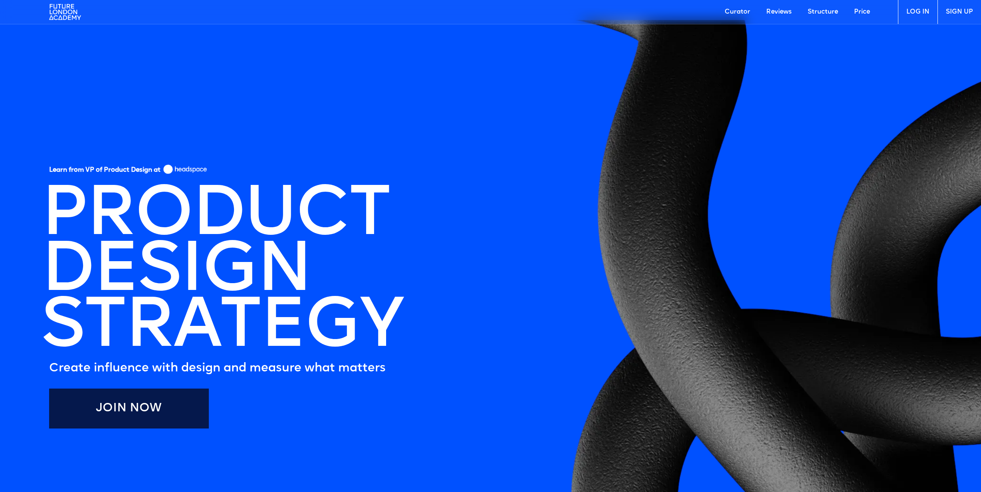
click at [60, 13] on img at bounding box center [65, 12] width 32 height 24
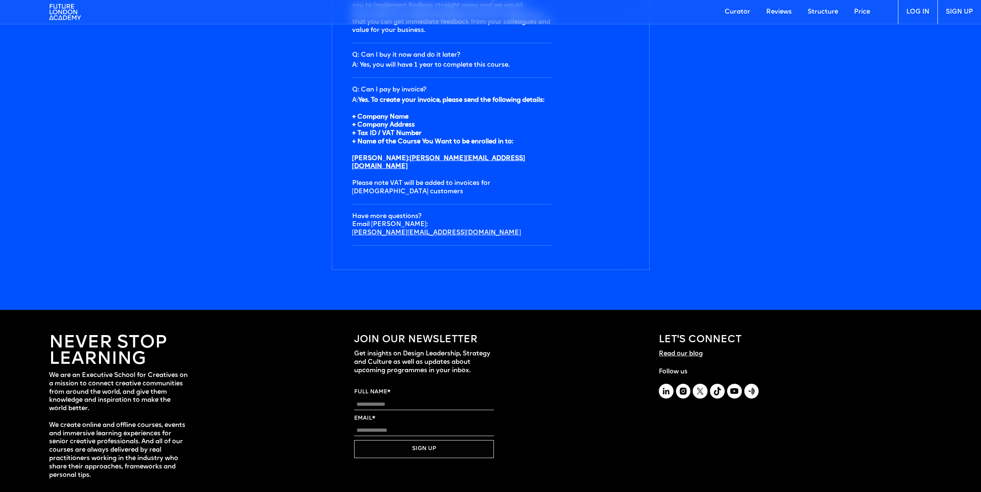
scroll to position [2713, 0]
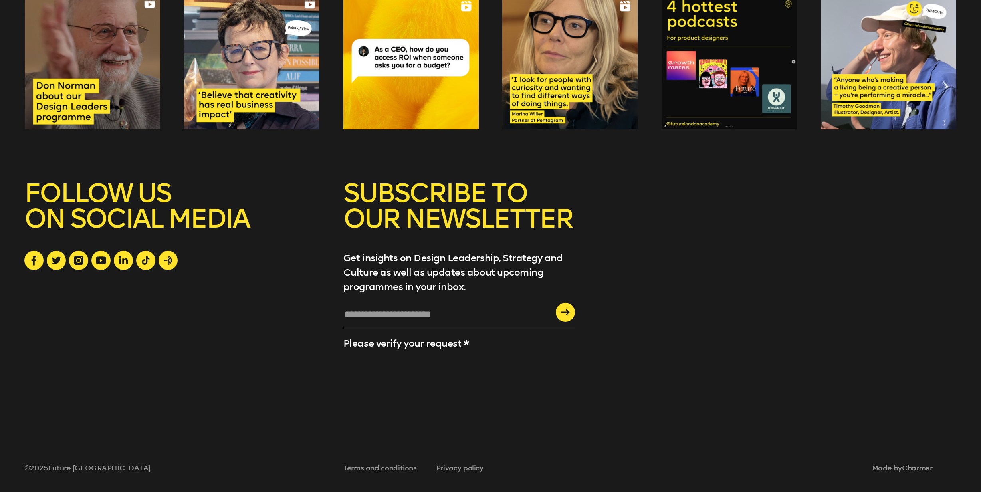
scroll to position [3455, 0]
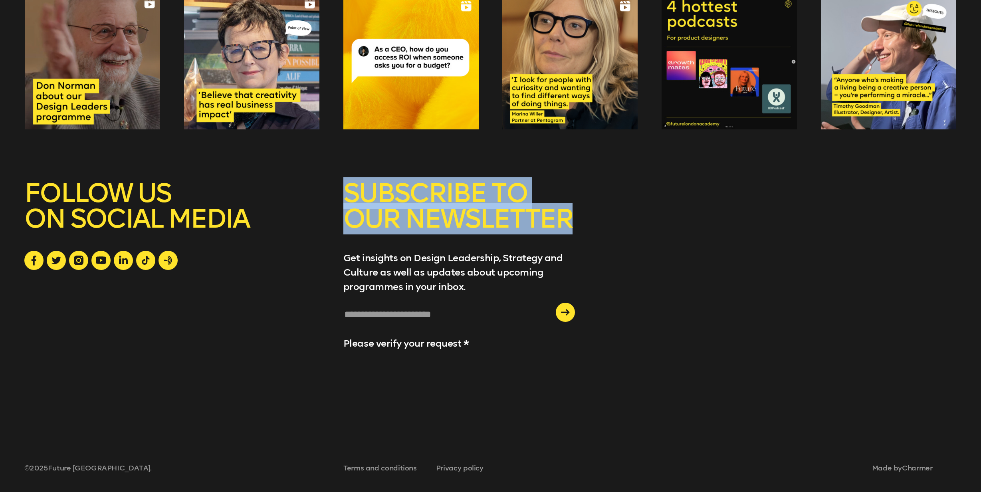
drag, startPoint x: 346, startPoint y: 192, endPoint x: 580, endPoint y: 216, distance: 235.5
click at [580, 216] on div "SUBSCRIBE TO OUR NEWSLETTER Get insights on Design Leadership, Strategy and Cul…" at bounding box center [490, 295] width 932 height 231
click at [566, 221] on h5 "SUBSCRIBE TO OUR NEWSLETTER" at bounding box center [458, 215] width 231 height 70
drag, startPoint x: 570, startPoint y: 217, endPoint x: 348, endPoint y: 190, distance: 223.6
click at [348, 190] on h5 "SUBSCRIBE TO OUR NEWSLETTER" at bounding box center [458, 215] width 231 height 70
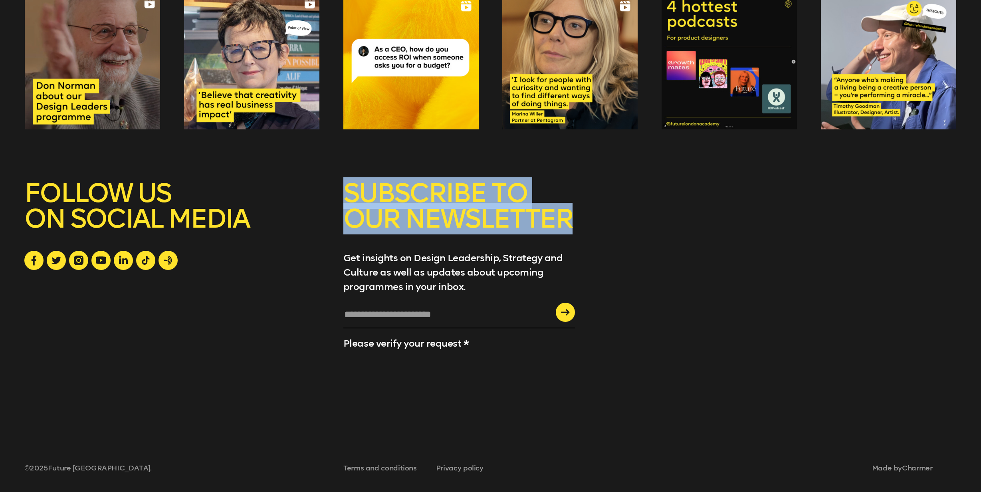
click at [347, 190] on h5 "SUBSCRIBE TO OUR NEWSLETTER" at bounding box center [458, 215] width 231 height 70
drag, startPoint x: 345, startPoint y: 190, endPoint x: 582, endPoint y: 214, distance: 238.2
click at [582, 214] on div "SUBSCRIBE TO OUR NEWSLETTER Get insights on Design Leadership, Strategy and Cul…" at bounding box center [490, 295] width 932 height 231
click at [565, 220] on h5 "SUBSCRIBE TO OUR NEWSLETTER" at bounding box center [458, 215] width 231 height 70
drag, startPoint x: 570, startPoint y: 222, endPoint x: 346, endPoint y: 190, distance: 225.4
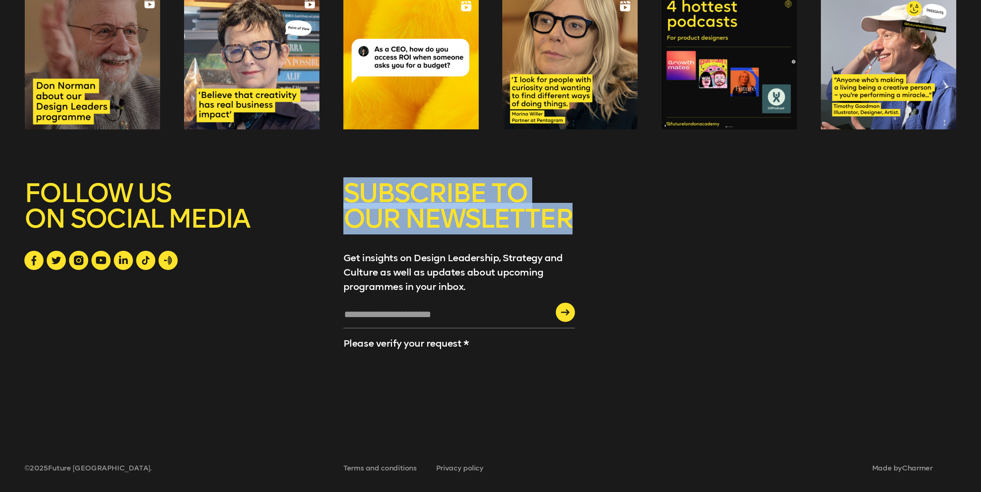
click at [346, 190] on h5 "SUBSCRIBE TO OUR NEWSLETTER" at bounding box center [458, 215] width 231 height 70
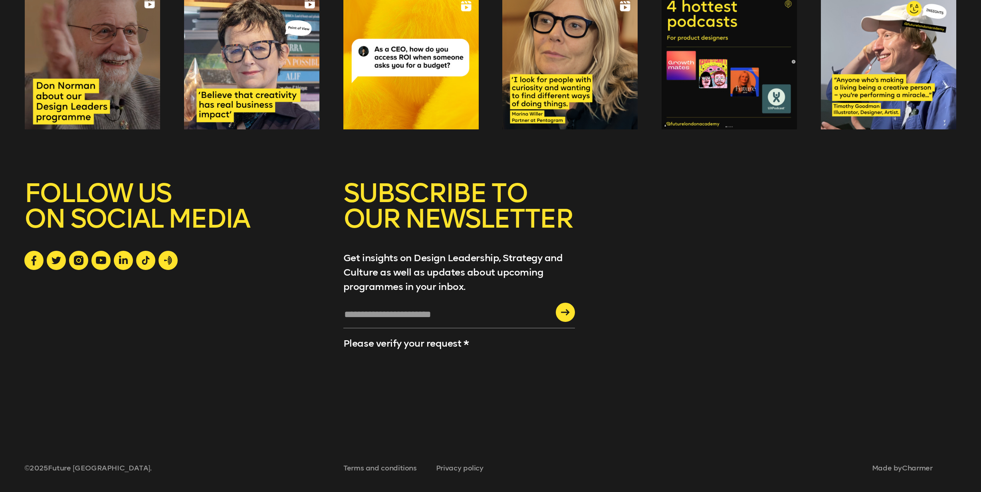
click at [346, 194] on h5 "SUBSCRIBE TO OUR NEWSLETTER" at bounding box center [458, 215] width 231 height 70
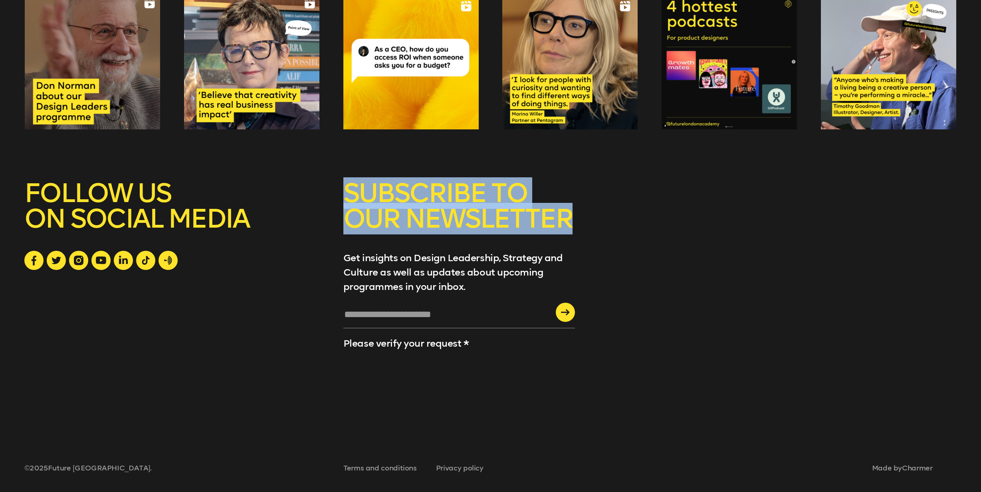
drag, startPoint x: 345, startPoint y: 193, endPoint x: 572, endPoint y: 216, distance: 227.9
click at [572, 216] on h5 "SUBSCRIBE TO OUR NEWSLETTER" at bounding box center [458, 215] width 231 height 70
click at [569, 219] on h5 "SUBSCRIBE TO OUR NEWSLETTER" at bounding box center [458, 215] width 231 height 70
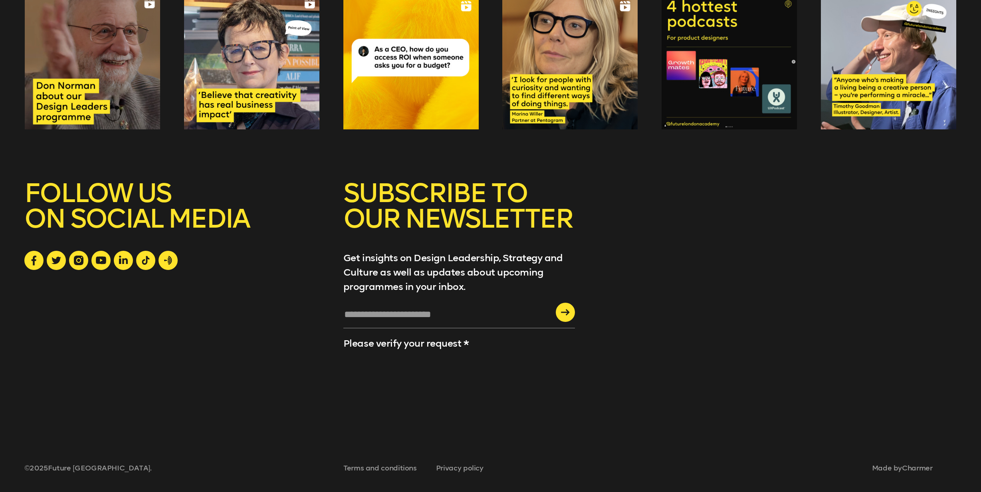
click at [424, 314] on input "text" at bounding box center [458, 318] width 231 height 22
click at [280, 330] on div "FOLLOW US ON SOCIAL MEDIA" at bounding box center [171, 295] width 294 height 231
